Goal: Task Accomplishment & Management: Manage account settings

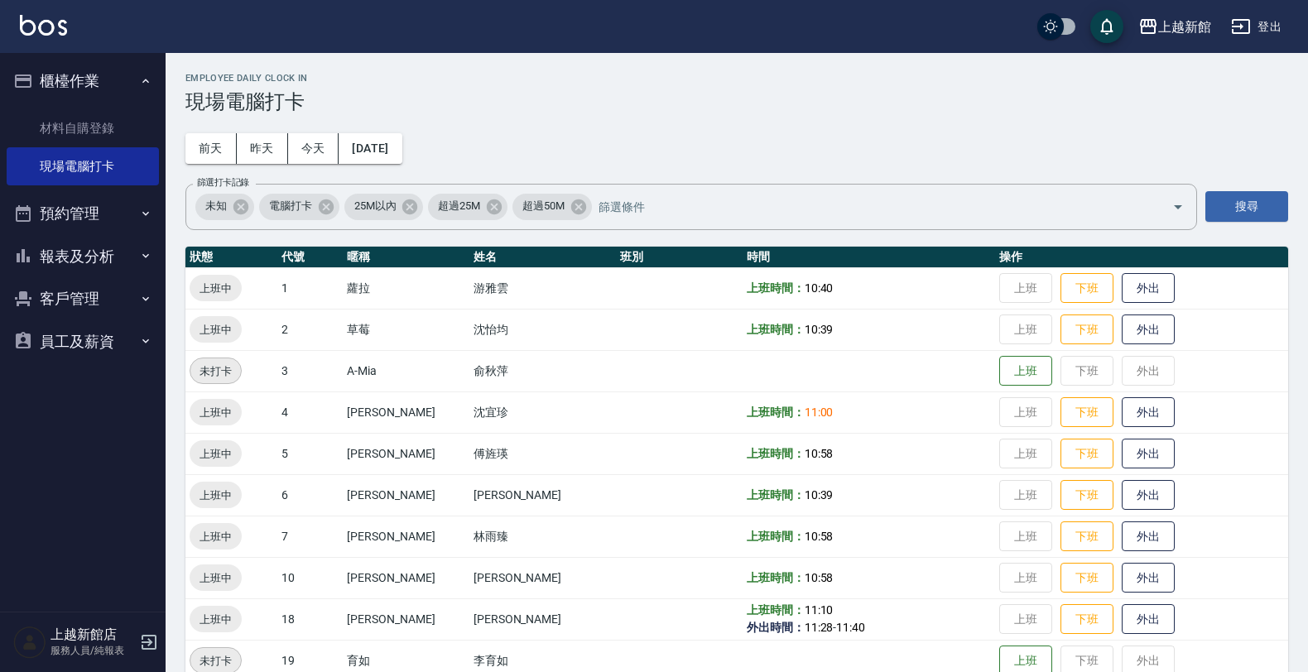
scroll to position [103, 0]
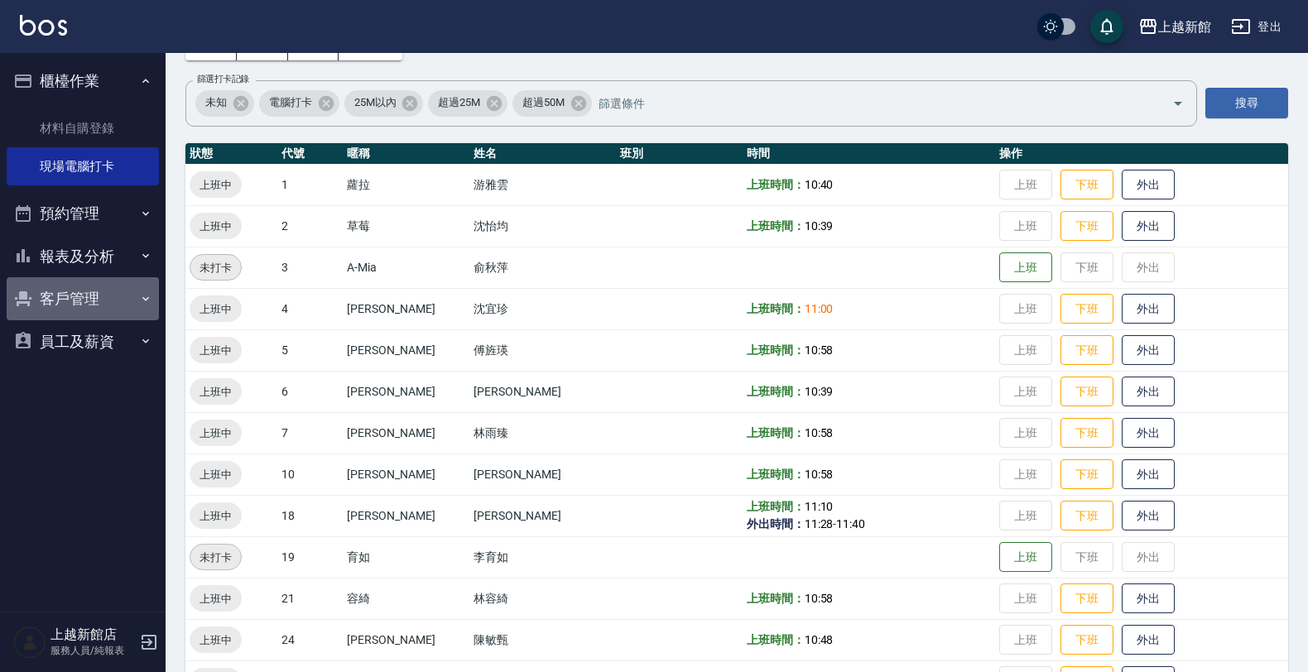
click at [72, 311] on button "客戶管理" at bounding box center [83, 298] width 152 height 43
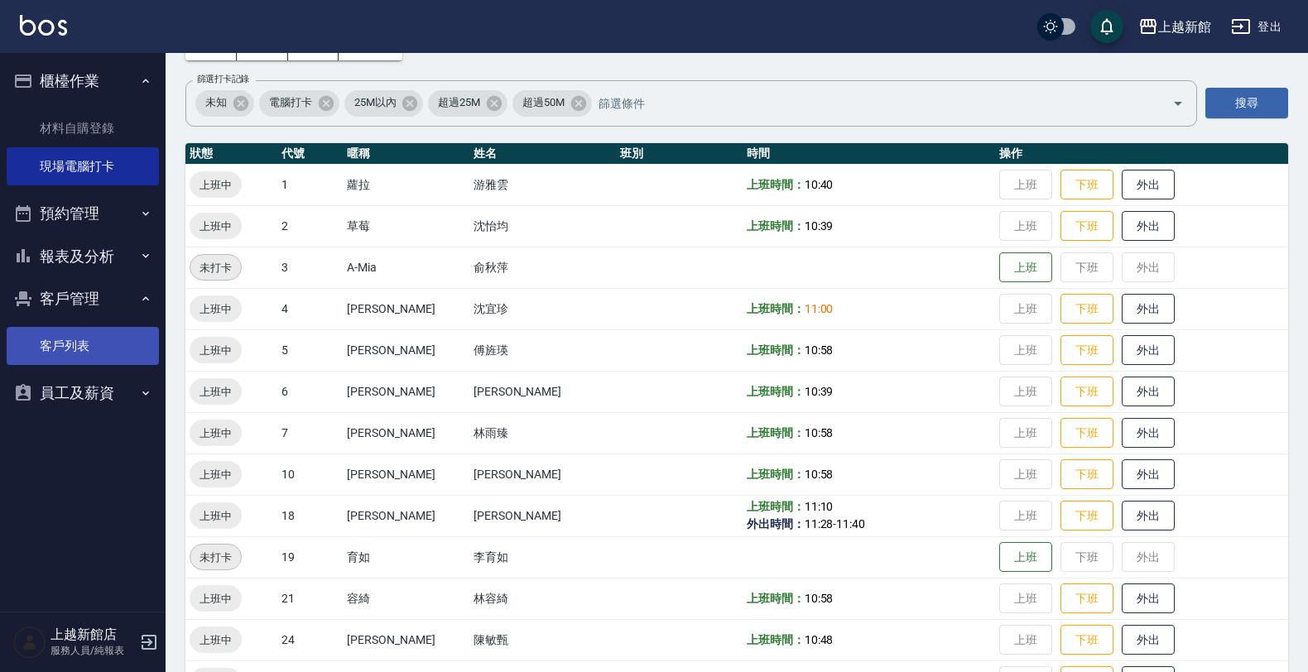
click at [94, 358] on link "客戶列表" at bounding box center [83, 346] width 152 height 38
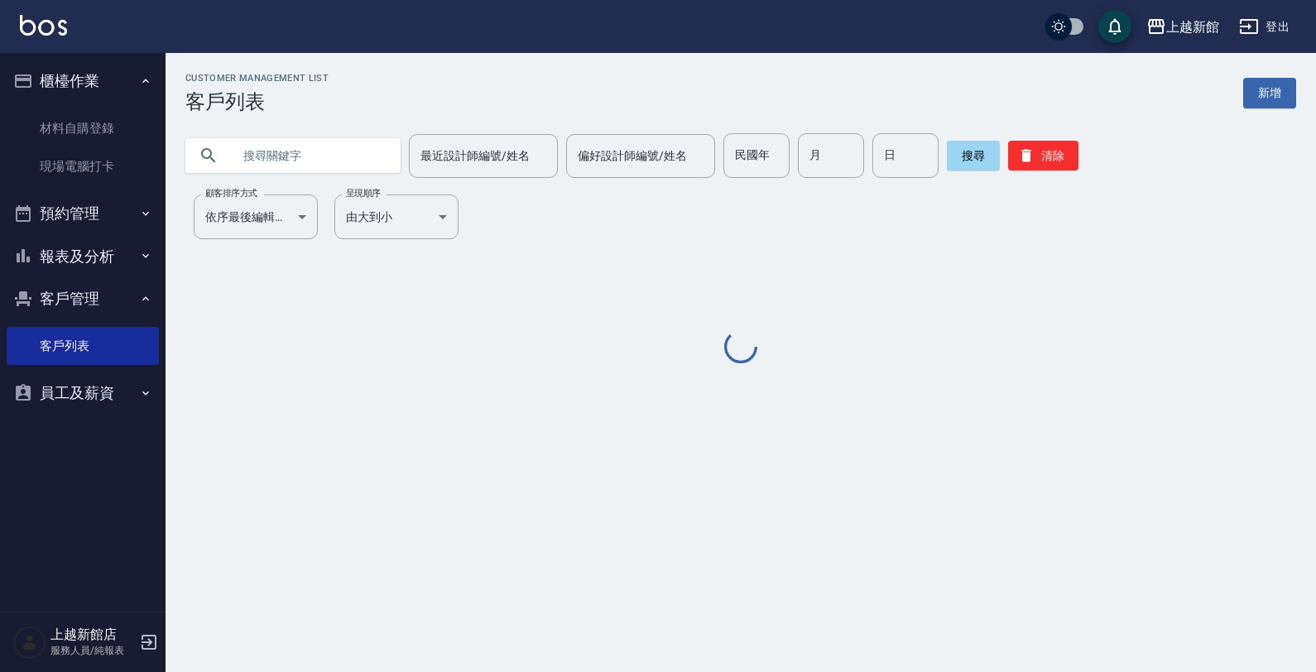
click at [294, 162] on input "text" at bounding box center [310, 155] width 156 height 45
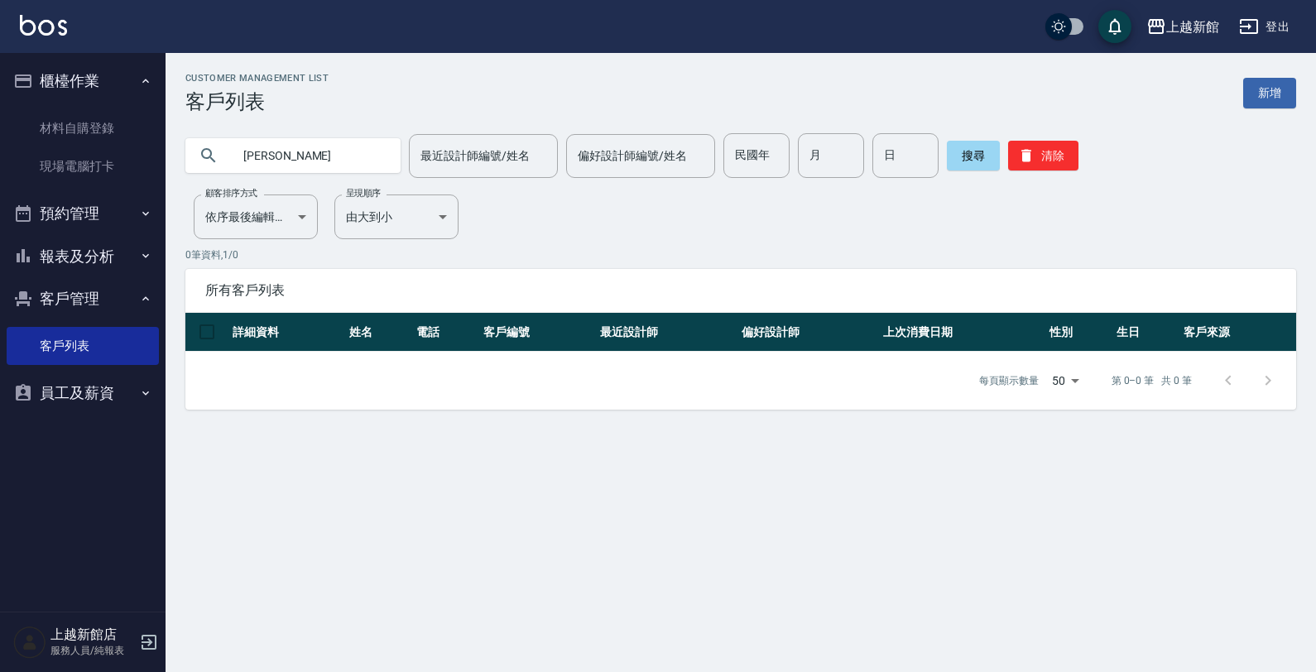
type input "彭"
click at [742, 153] on input "民國年" at bounding box center [756, 155] width 66 height 45
type input "69"
type input "05"
type input "17"
